Goal: Task Accomplishment & Management: Manage account settings

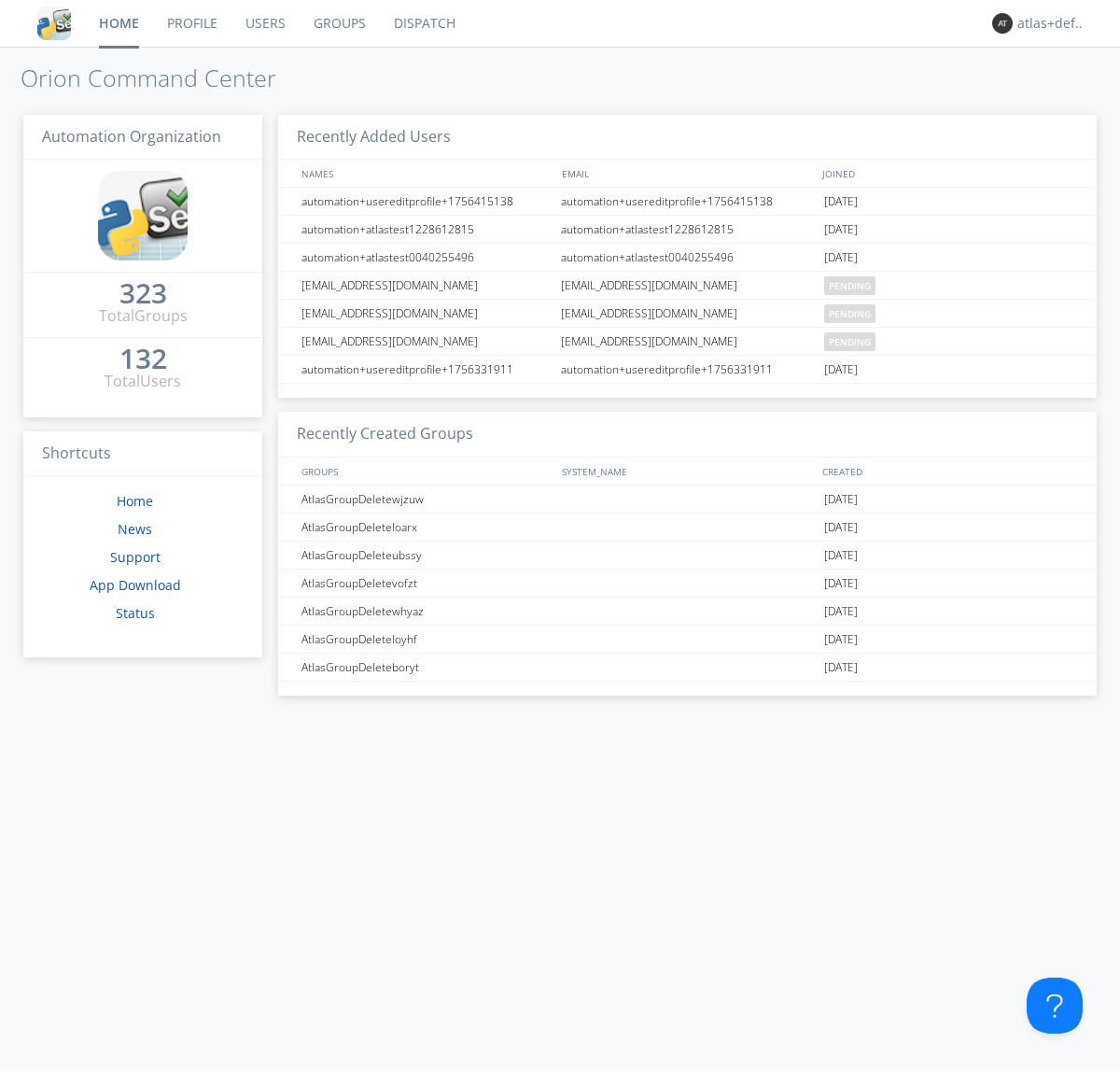
click at [338, 24] on link "Groups" at bounding box center [339, 23] width 81 height 46
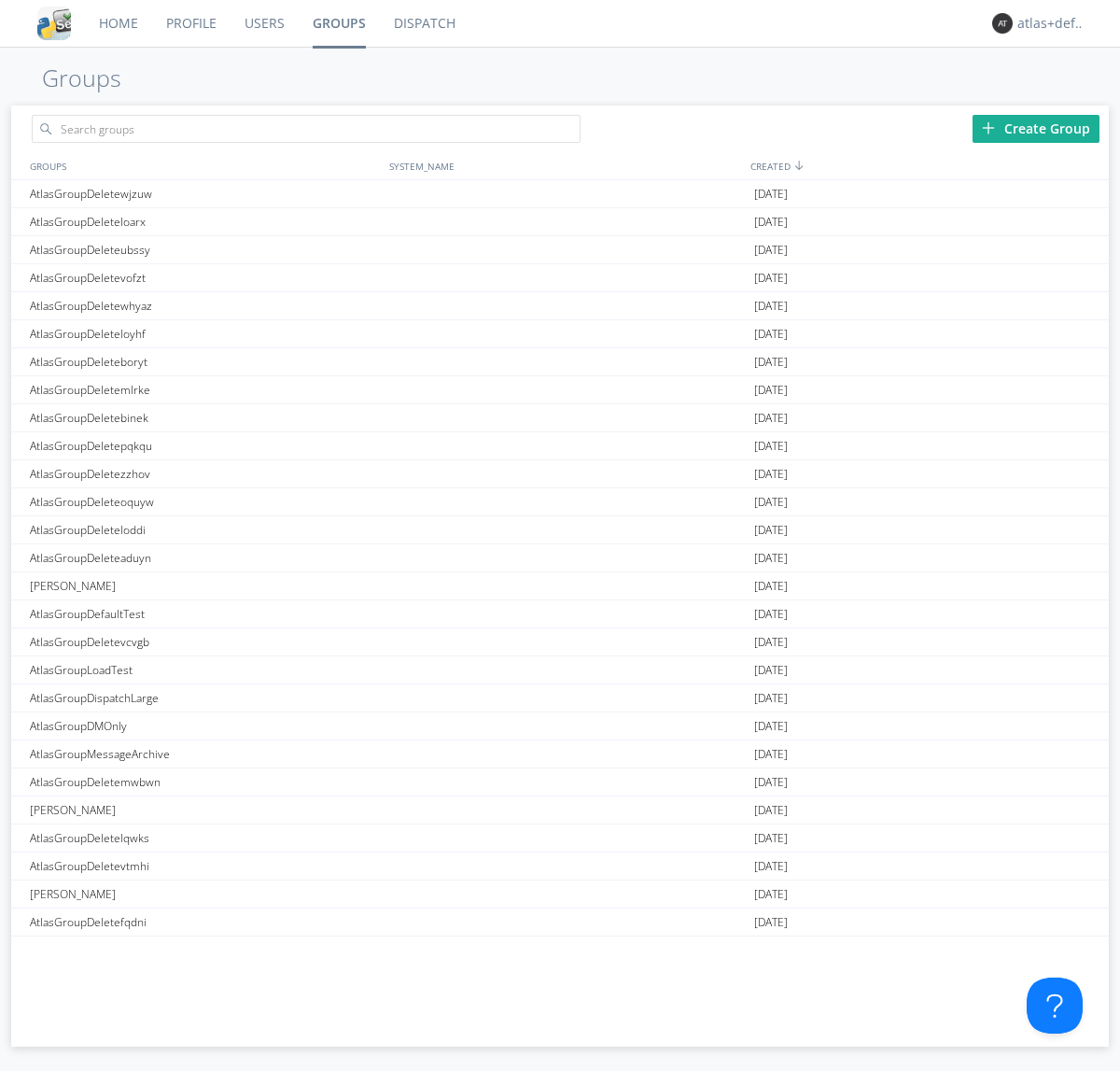
click at [1037, 128] on div "Create Group" at bounding box center [1037, 129] width 127 height 28
click at [338, 24] on link "Groups" at bounding box center [339, 23] width 81 height 46
type input "AtlasGroupDeleteyfywc"
click at [263, 24] on link "Users" at bounding box center [264, 23] width 68 height 46
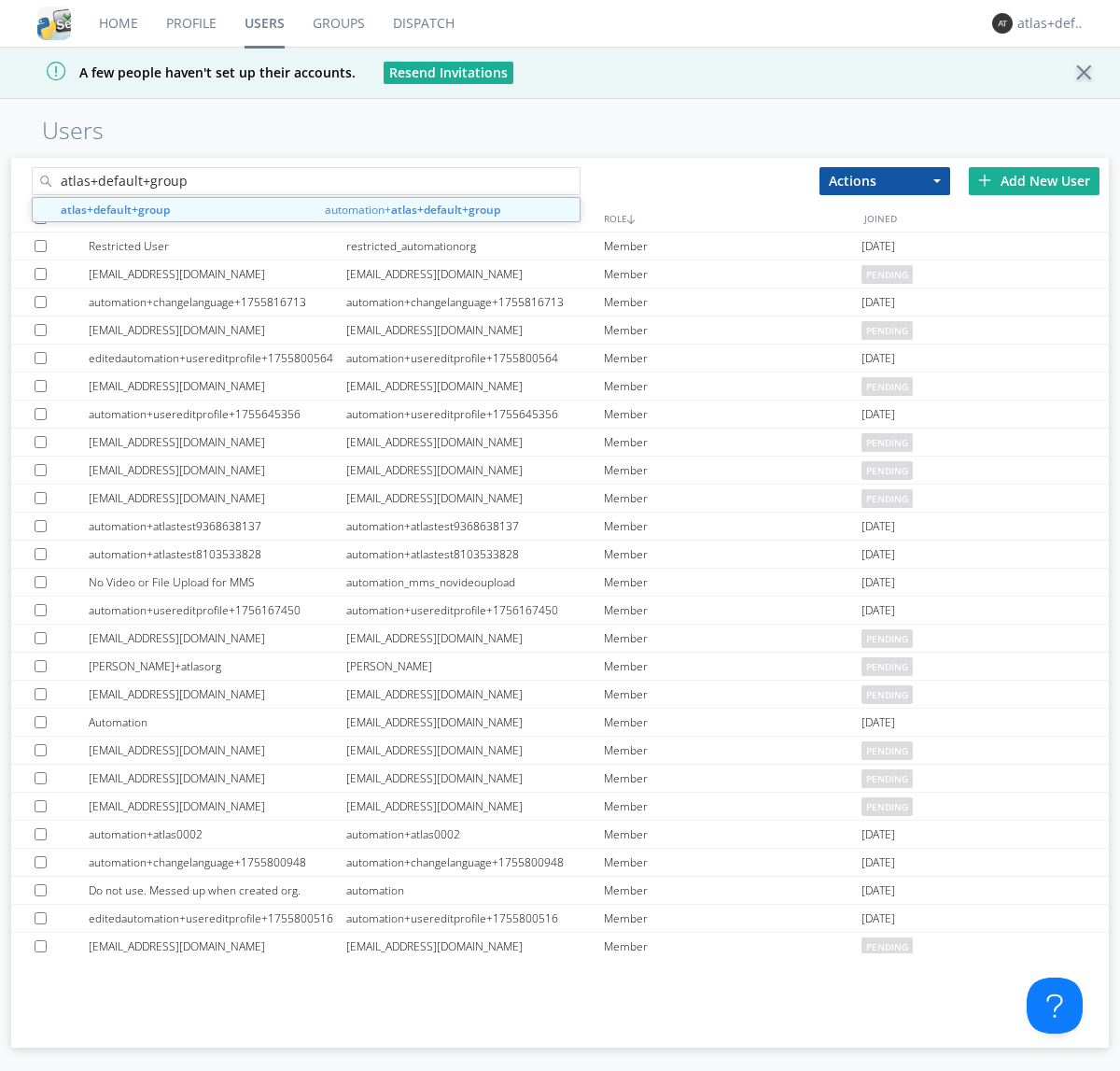
type input "atlas+default+group"
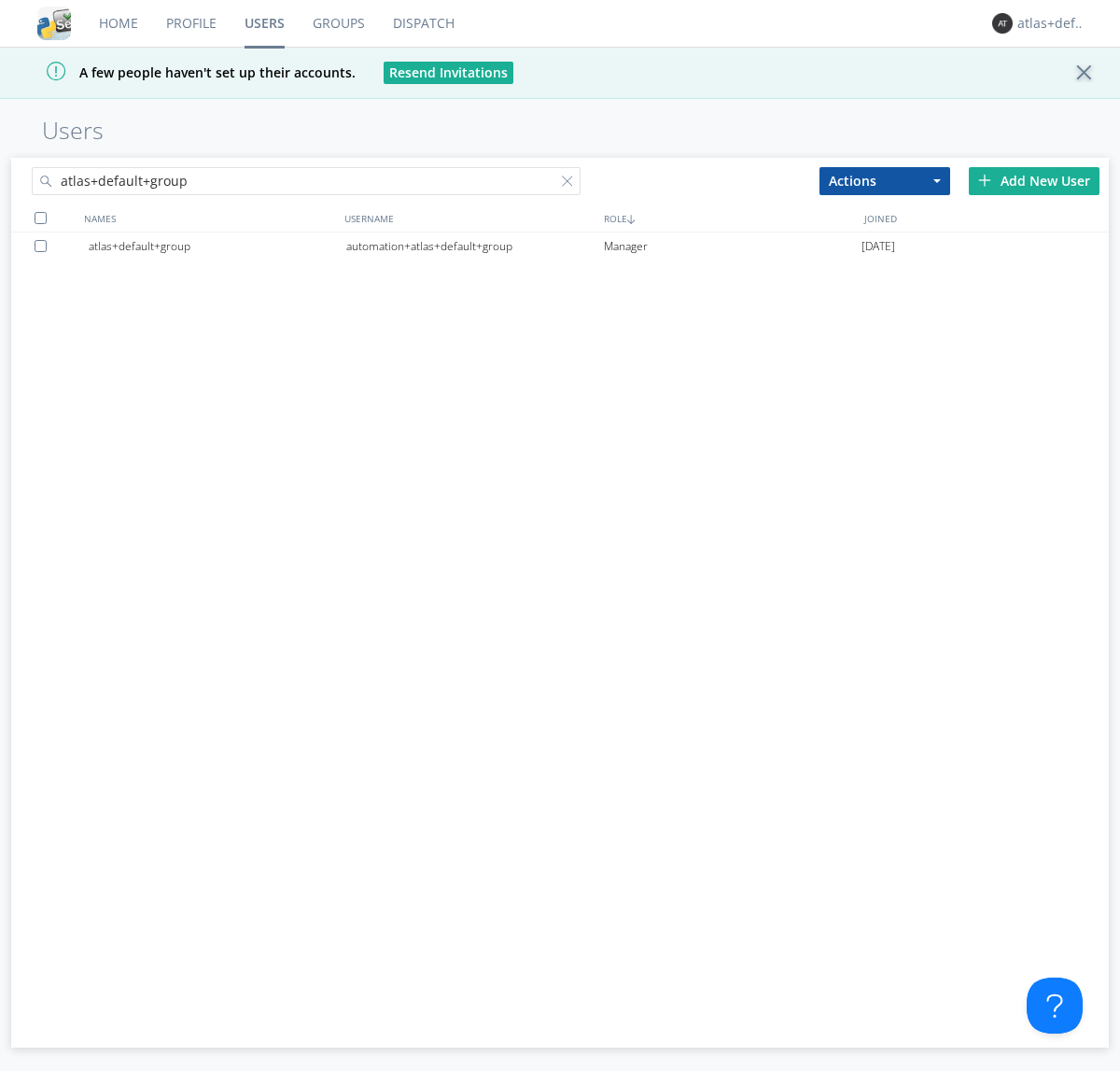
click at [474, 245] on div "automation+atlas+default+group" at bounding box center [476, 246] width 258 height 28
click at [422, 24] on link "Dispatch" at bounding box center [424, 23] width 90 height 46
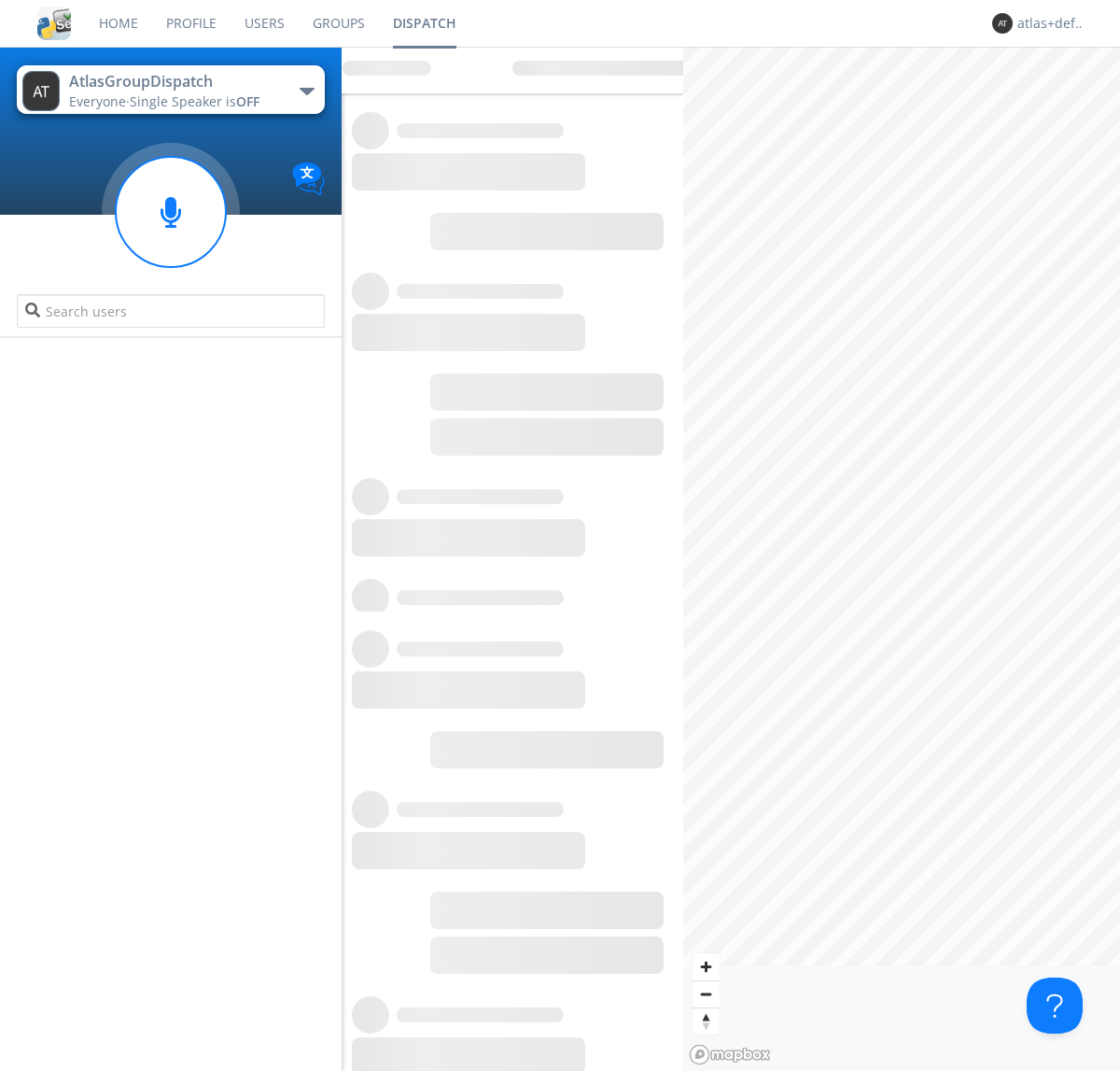
click at [263, 24] on link "Users" at bounding box center [264, 23] width 68 height 46
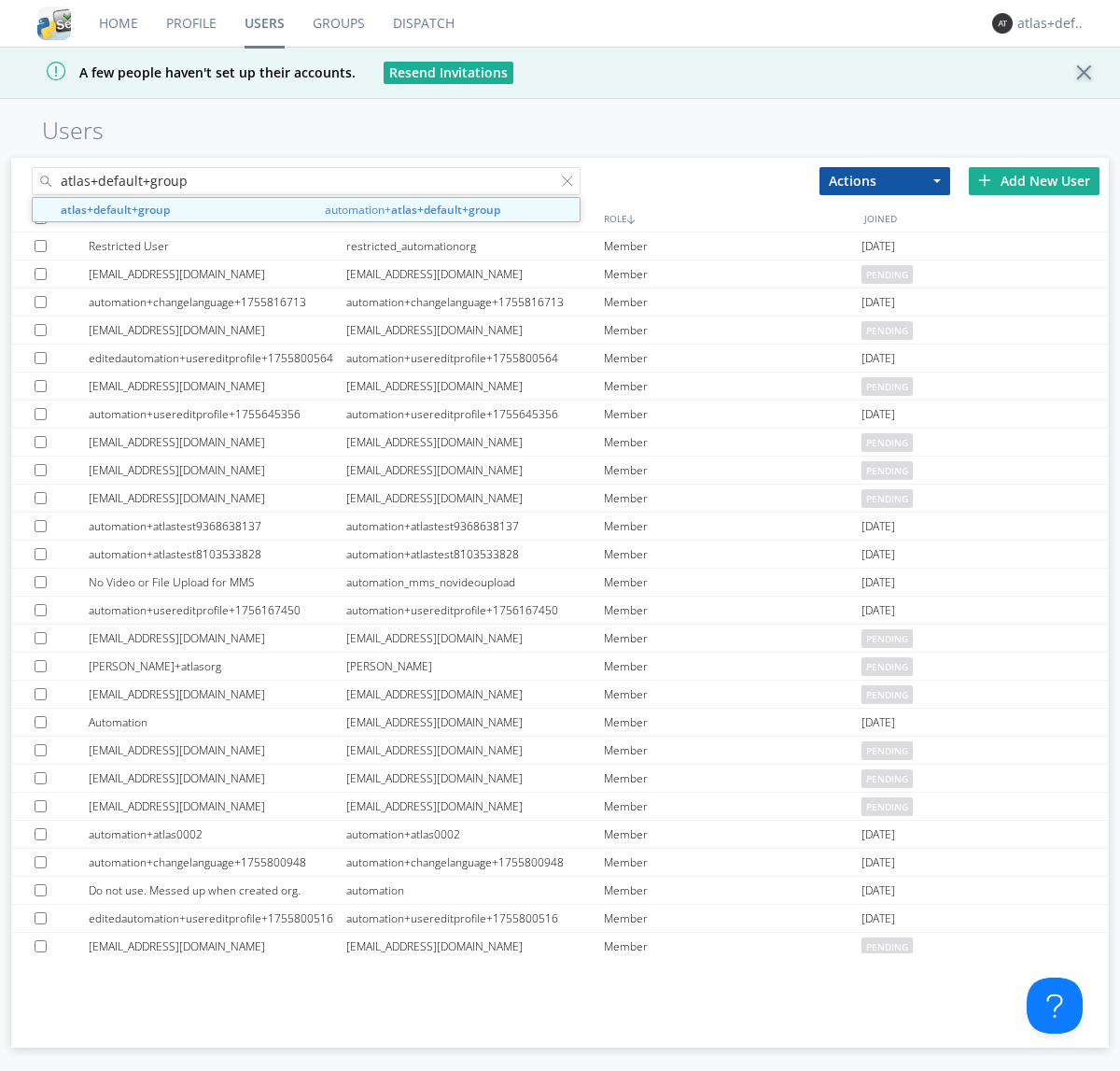
type input "atlas+default+group"
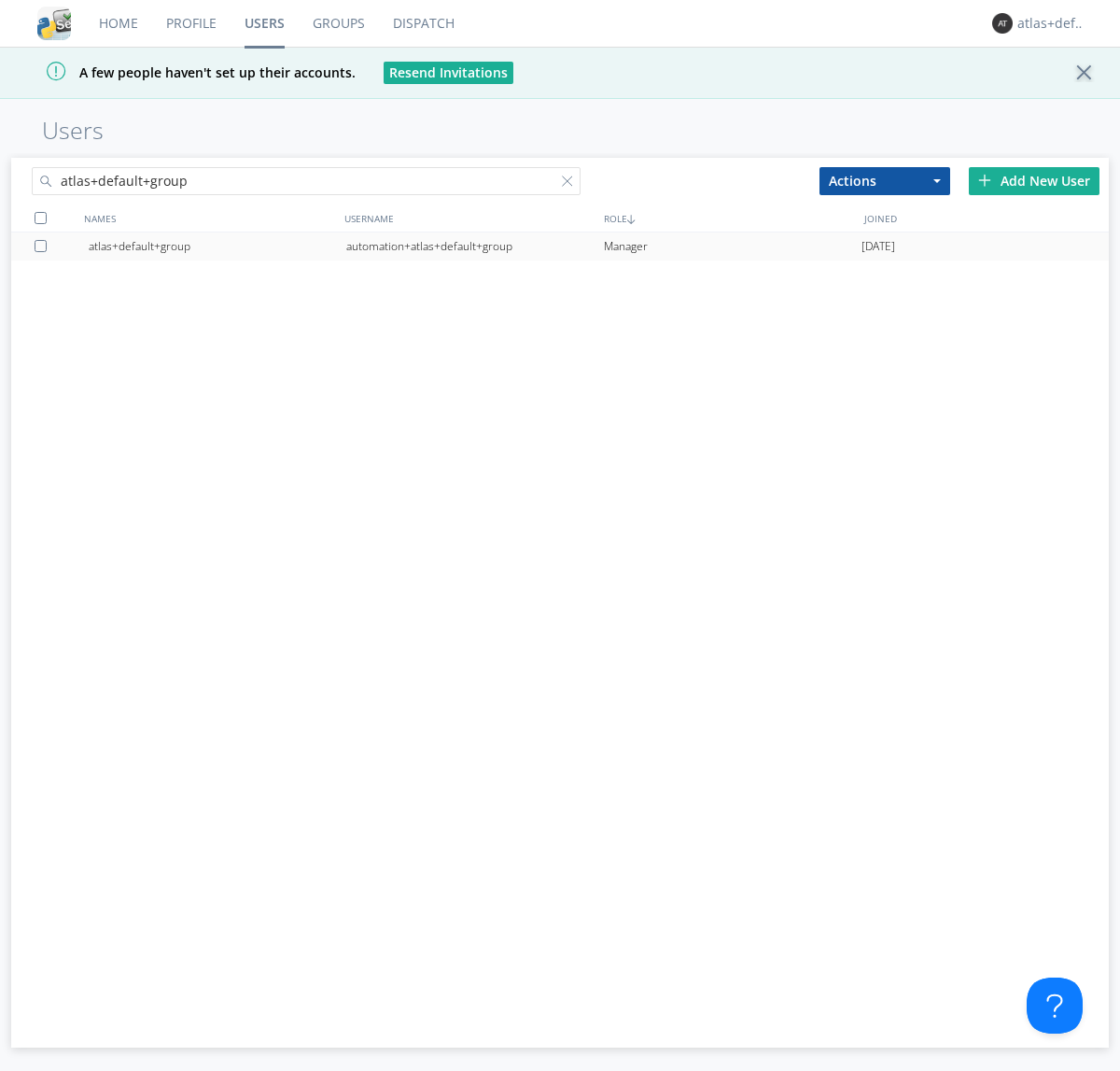
click at [474, 245] on div "automation+atlas+default+group" at bounding box center [476, 246] width 258 height 28
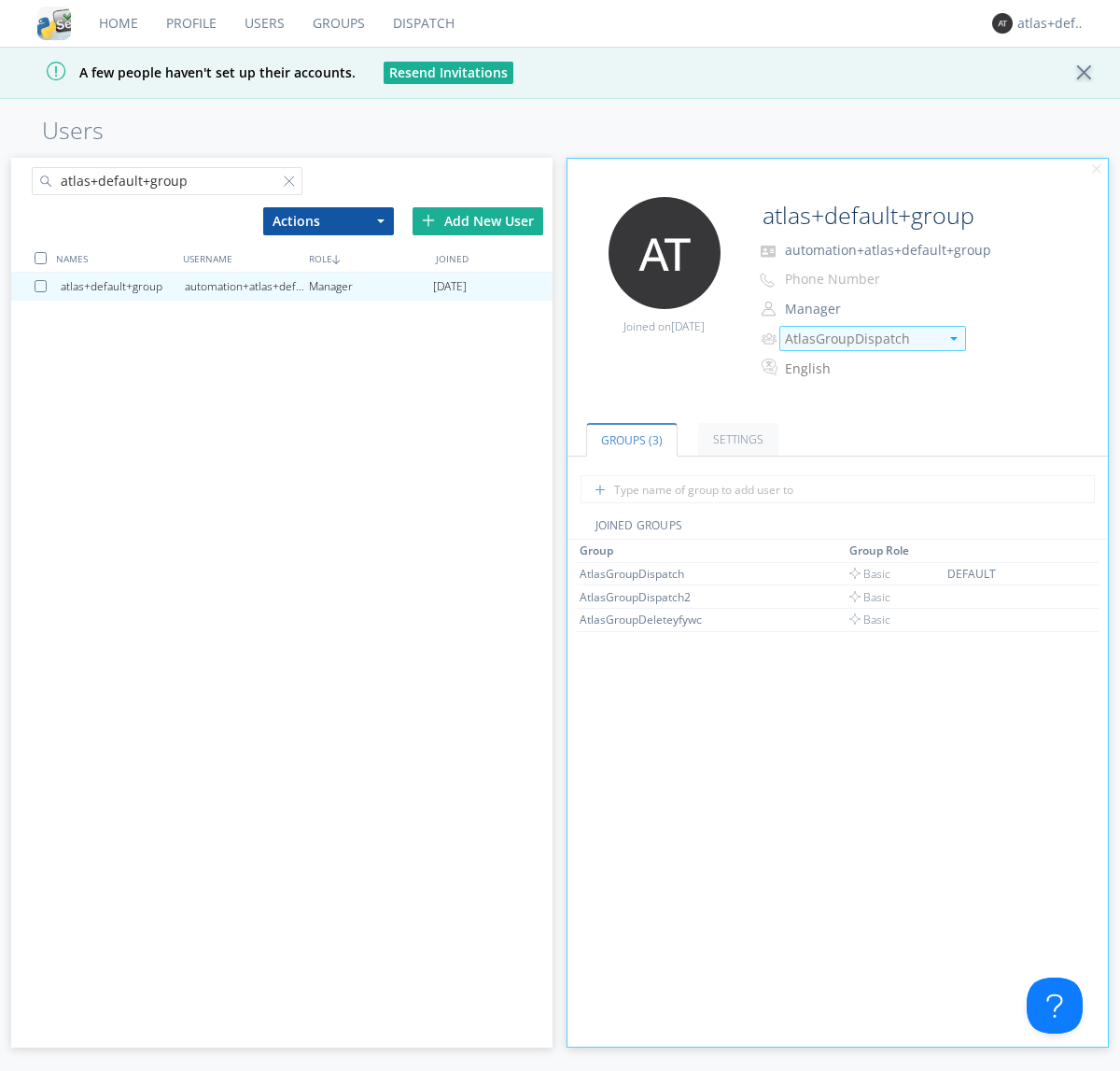
click at [953, 338] on img at bounding box center [954, 339] width 8 height 4
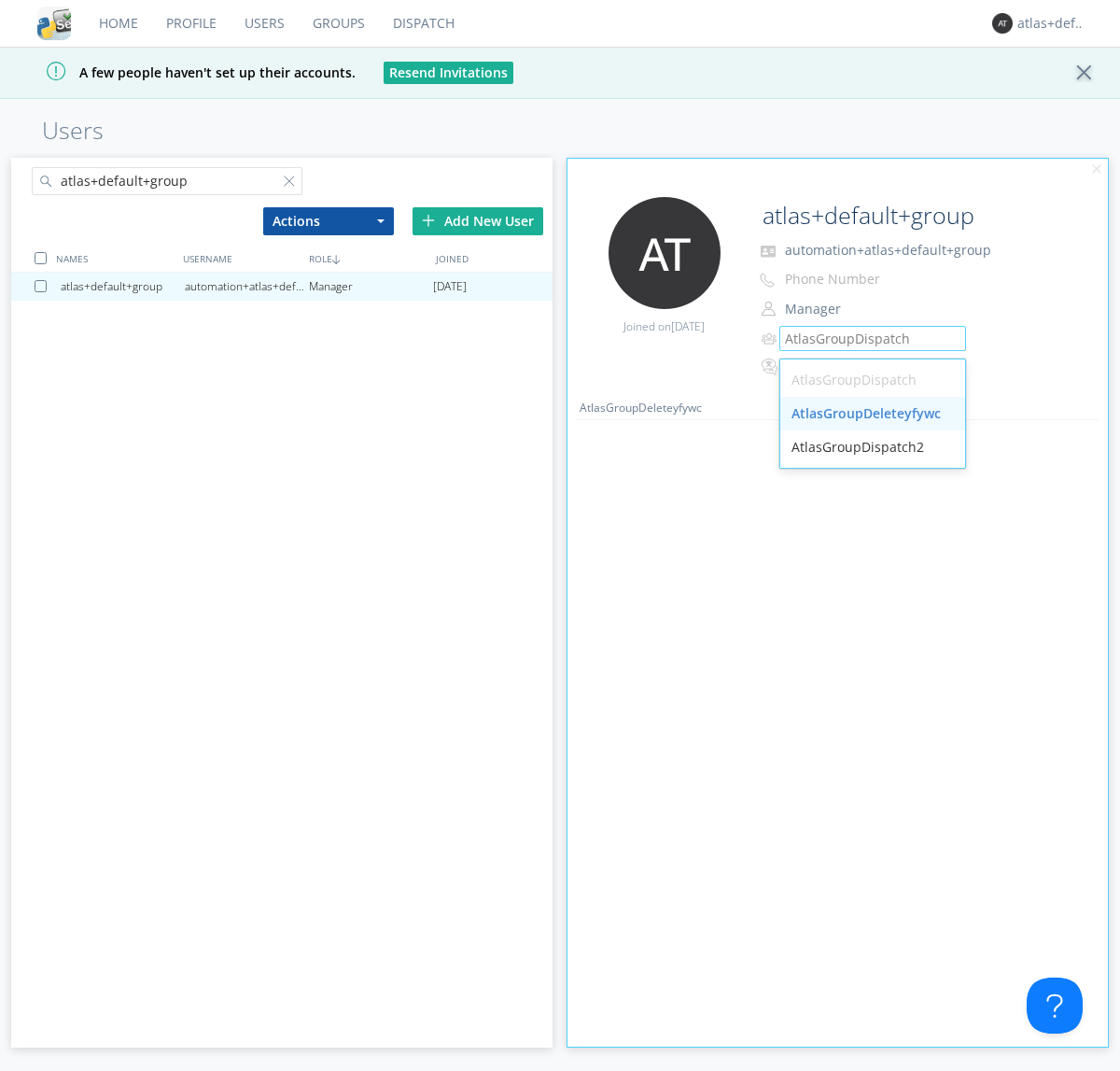
click at [872, 413] on div "AtlasGroupDeleteyfywc" at bounding box center [873, 413] width 185 height 33
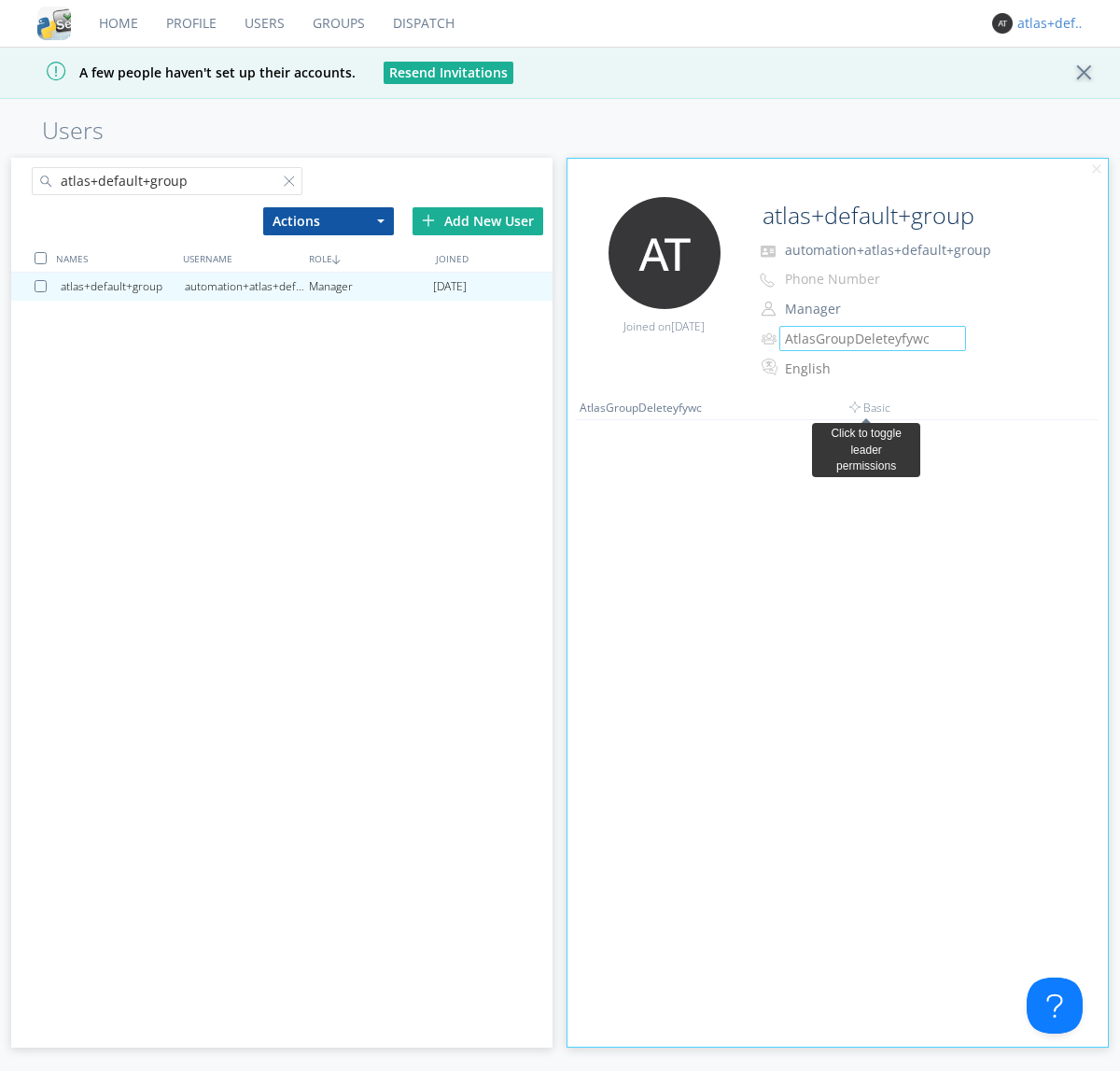
click at [422, 24] on link "Dispatch" at bounding box center [424, 23] width 90 height 46
click at [1047, 24] on div "atlas+default+group" at bounding box center [1053, 24] width 70 height 19
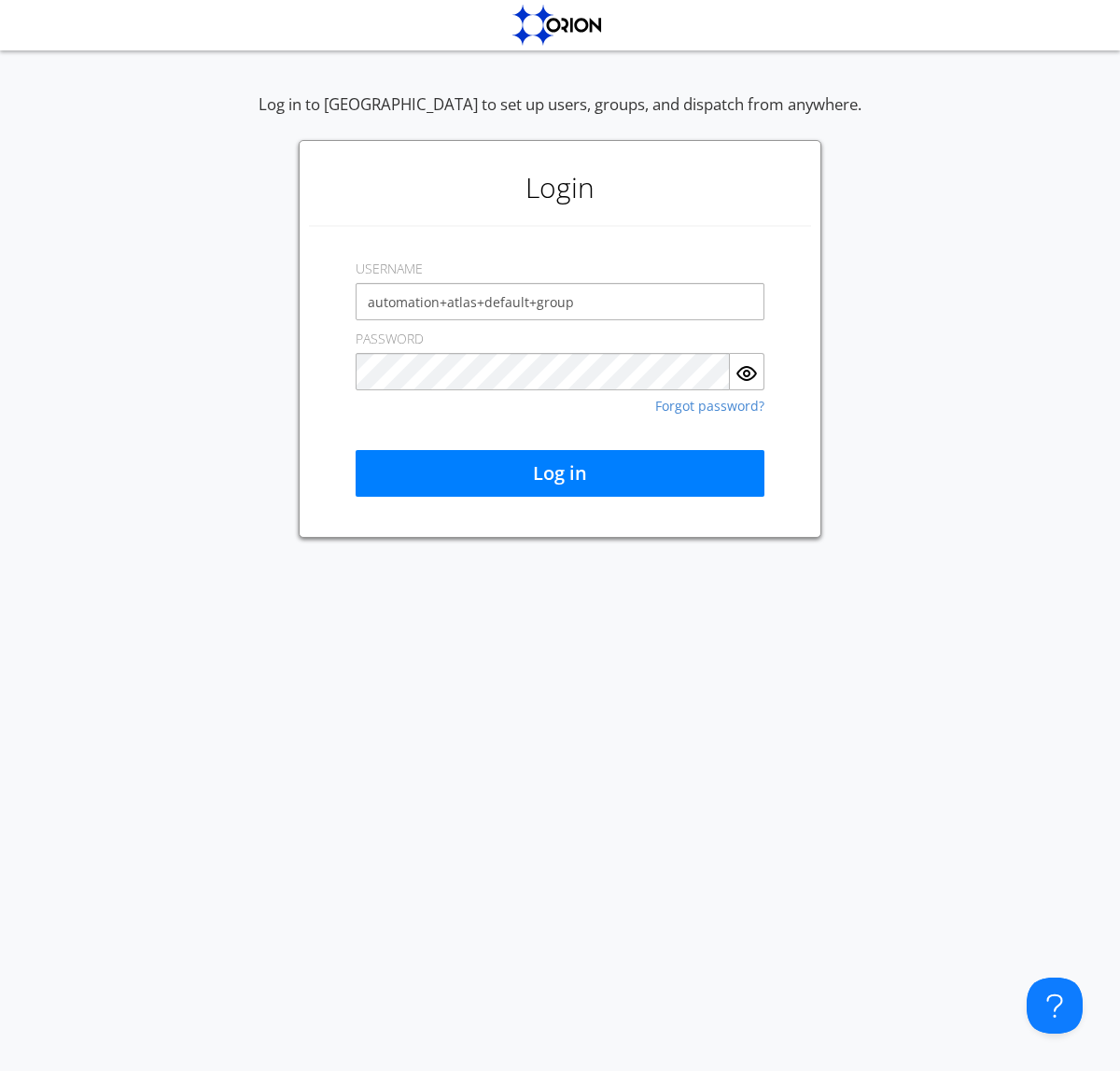
type input "automation+atlas+default+group"
click at [560, 473] on button "Log in" at bounding box center [560, 473] width 409 height 46
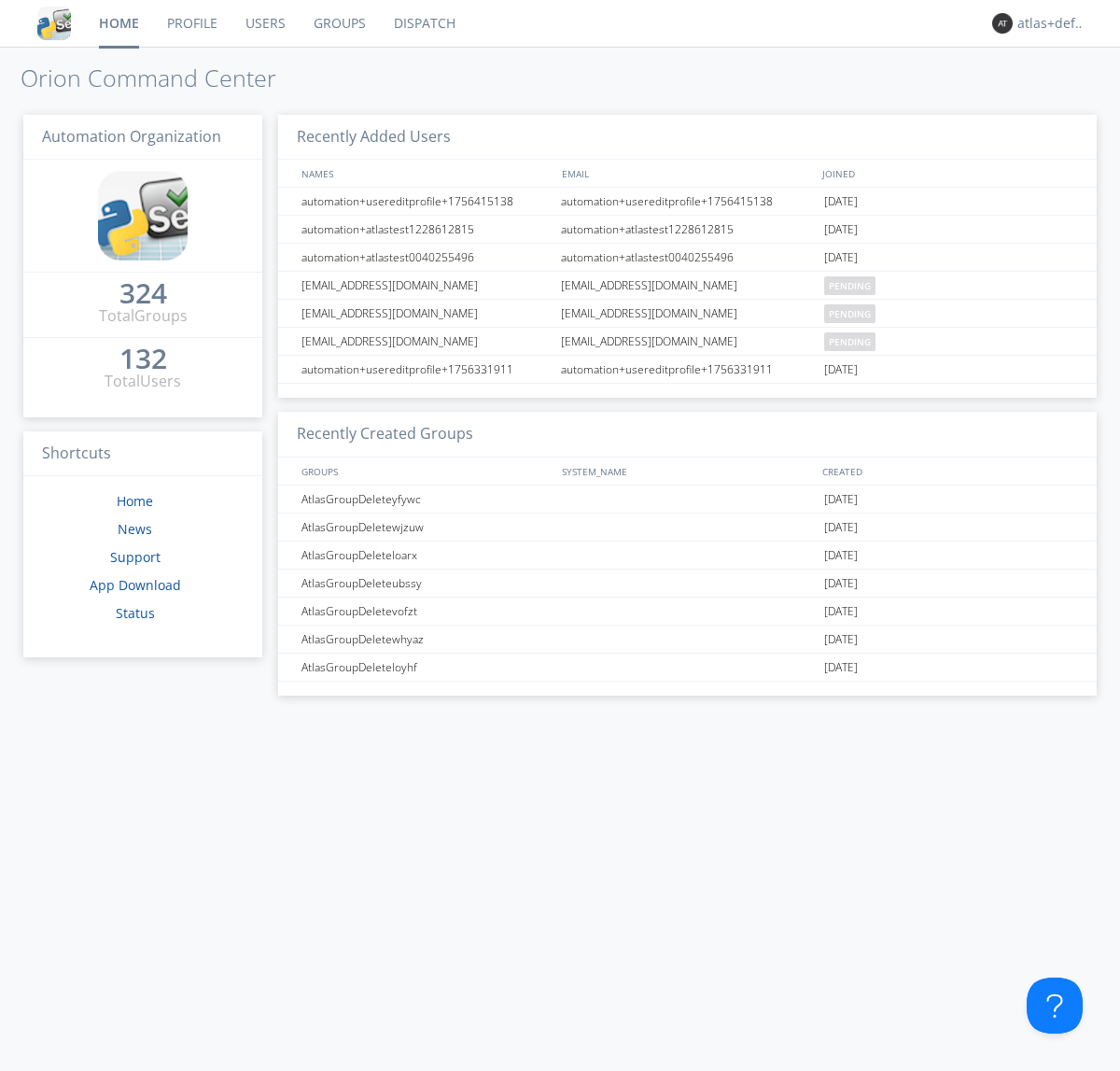
click at [423, 24] on link "Dispatch" at bounding box center [425, 23] width 90 height 46
click at [263, 24] on link "Users" at bounding box center [265, 23] width 68 height 46
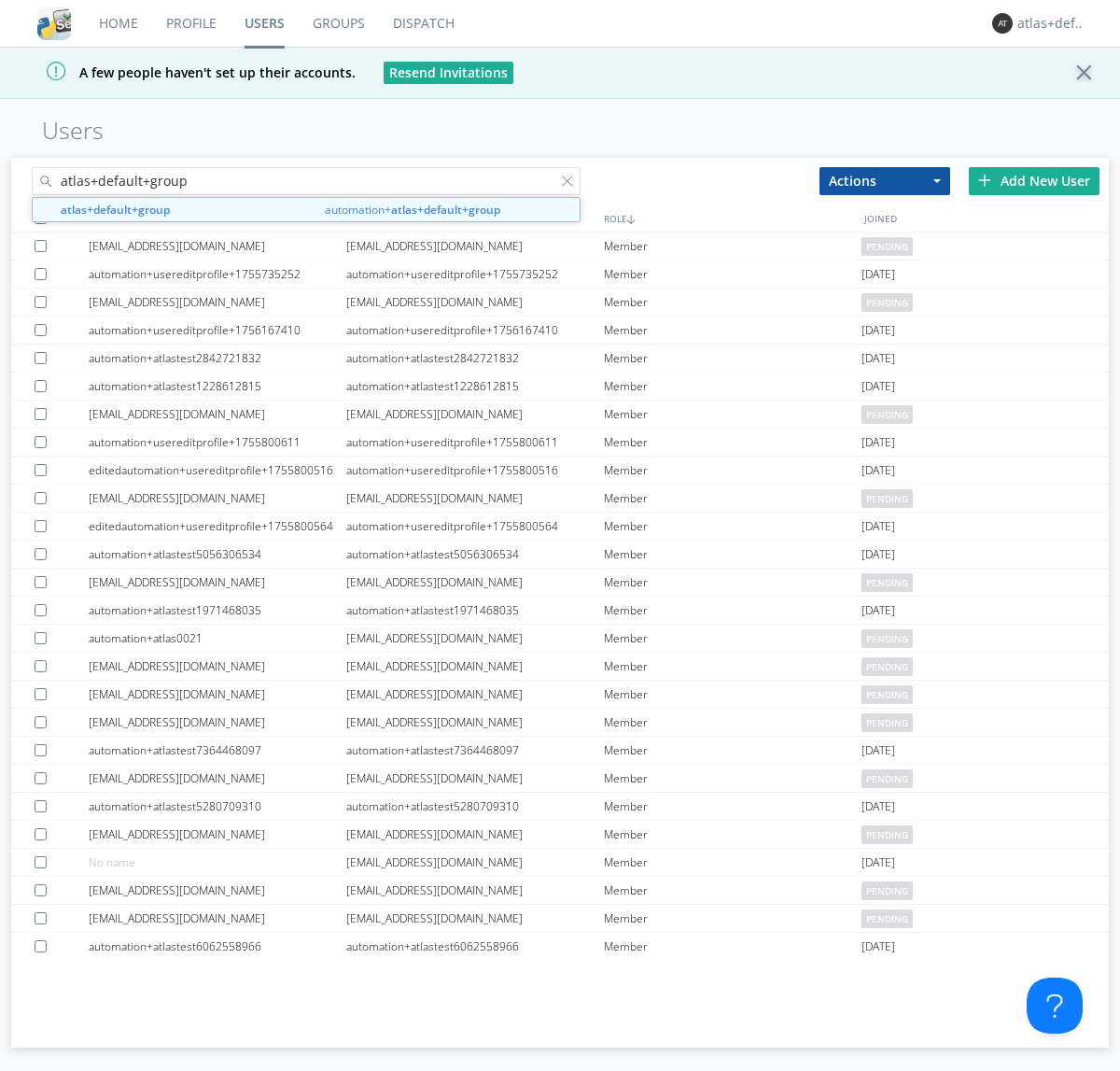
type input "atlas+default+group"
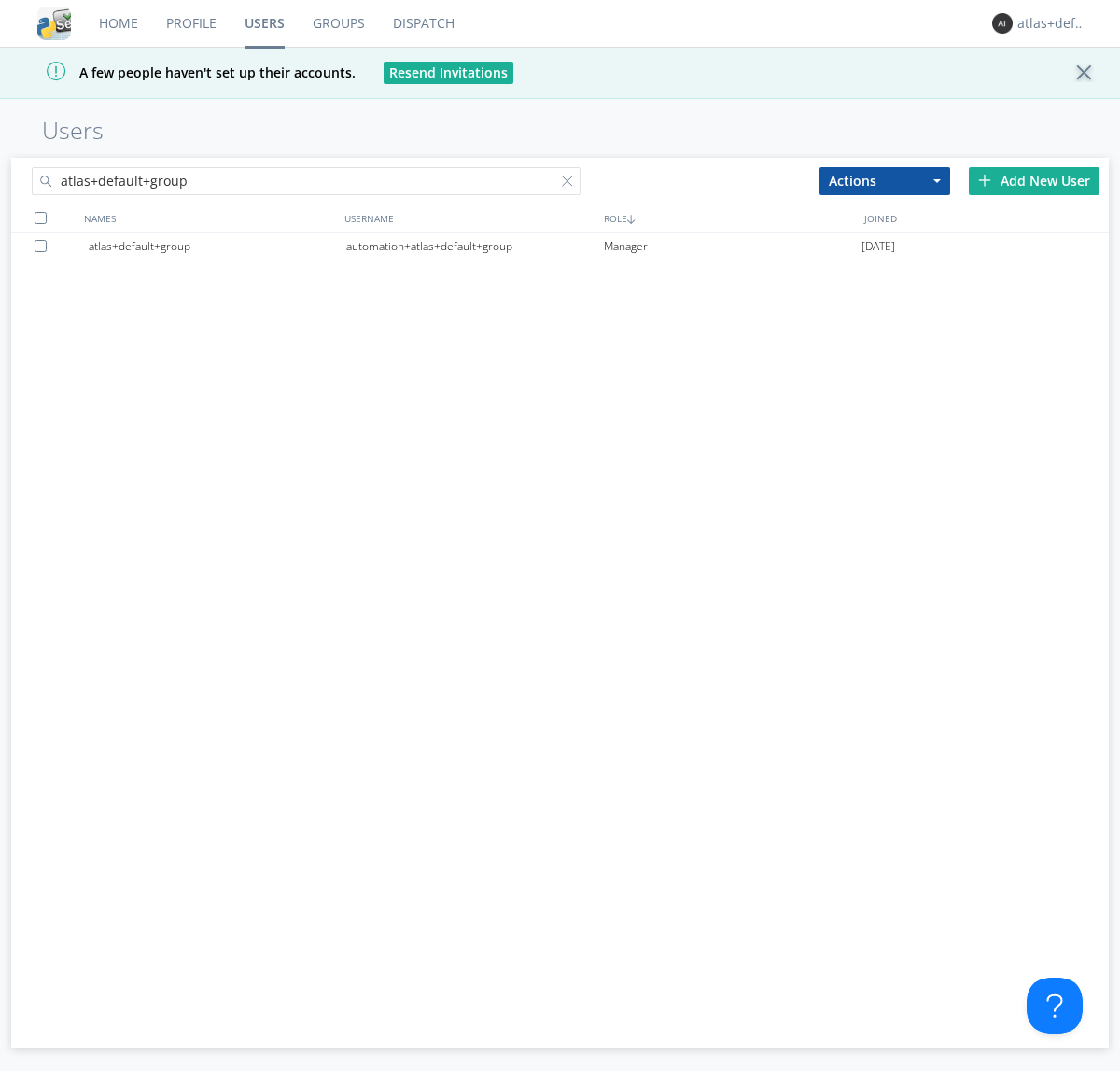
click at [474, 245] on div "automation+atlas+default+group" at bounding box center [476, 246] width 258 height 28
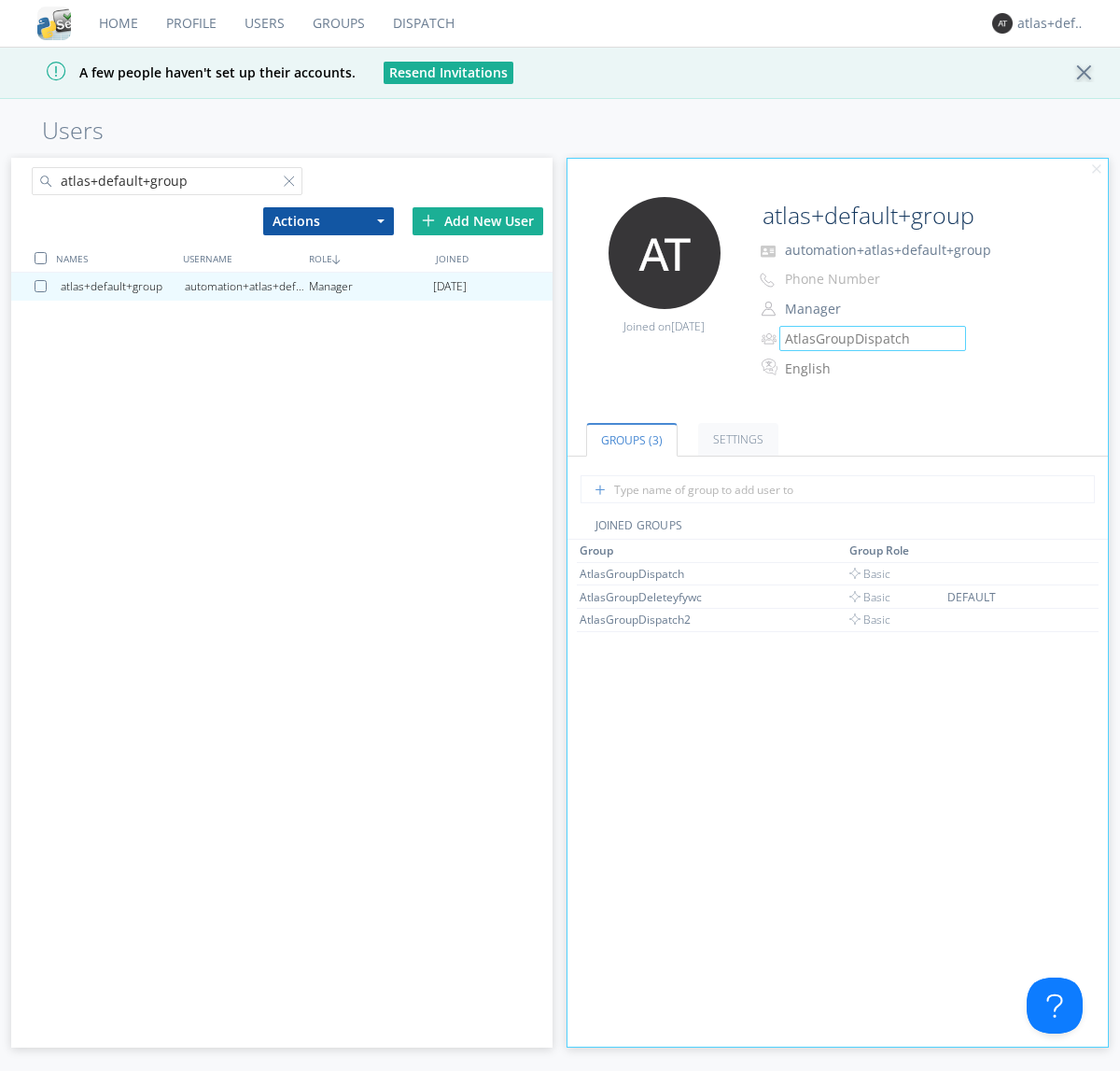
click at [337, 24] on link "Groups" at bounding box center [338, 23] width 81 height 46
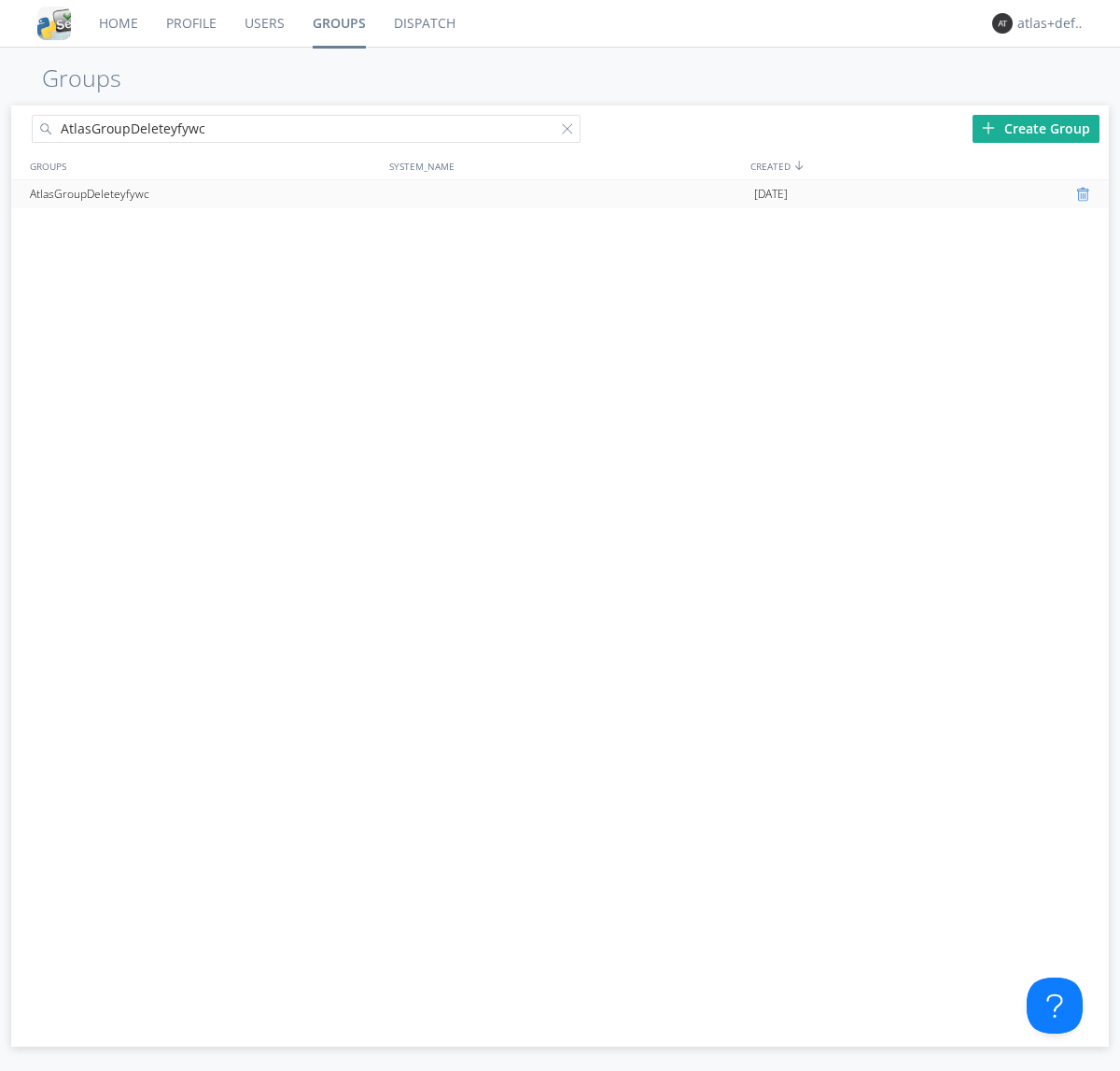
type input "AtlasGroupDeleteyfywc"
click at [1085, 194] on div at bounding box center [1086, 194] width 19 height 15
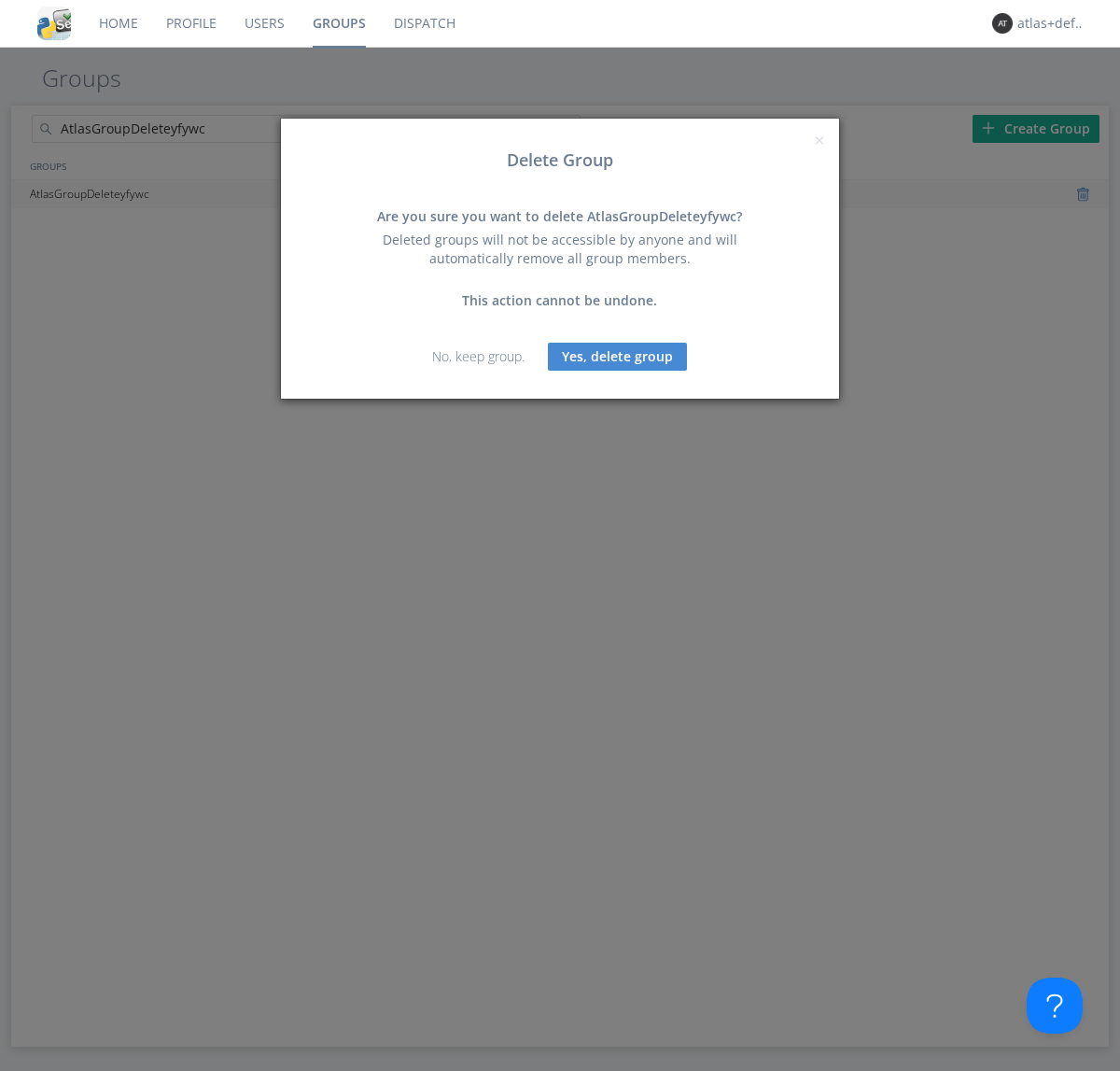
click at [618, 355] on button "Yes, delete group" at bounding box center [617, 357] width 139 height 28
